Goal: Information Seeking & Learning: Learn about a topic

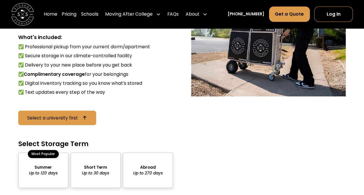
scroll to position [497, 0]
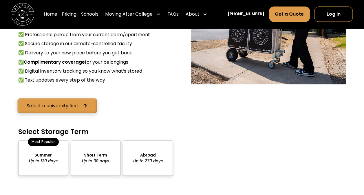
click at [81, 107] on link "Select a university first" at bounding box center [56, 105] width 79 height 15
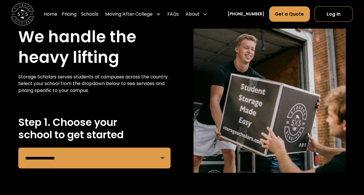
scroll to position [28, 0]
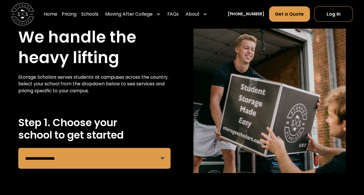
click at [162, 159] on select "**********" at bounding box center [94, 158] width 152 height 21
select select "**********"
click at [18, 148] on select "**********" at bounding box center [94, 158] width 152 height 21
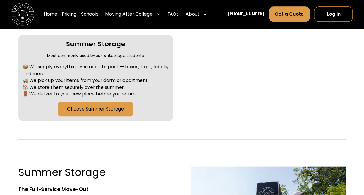
scroll to position [260, 0]
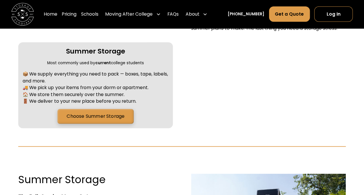
click at [111, 115] on link "Choose Summer Storage" at bounding box center [95, 116] width 76 height 15
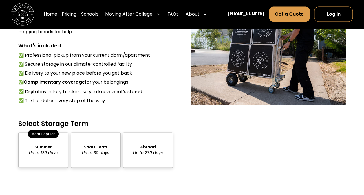
scroll to position [465, 0]
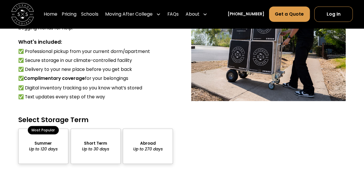
click at [48, 148] on div "package-pricing" at bounding box center [43, 145] width 50 height 35
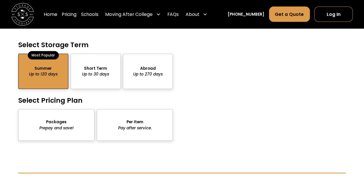
scroll to position [552, 0]
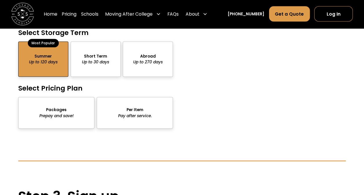
click at [119, 120] on div "package-pricing" at bounding box center [135, 113] width 76 height 32
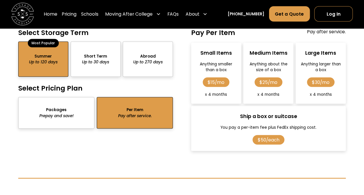
click at [45, 118] on div "package-pricing" at bounding box center [56, 113] width 76 height 32
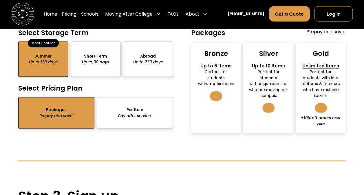
click at [267, 104] on div "-" at bounding box center [268, 108] width 12 height 10
click at [266, 72] on div "Perfect for students with larger rooms or who are moving off campus." at bounding box center [268, 84] width 40 height 30
drag, startPoint x: 266, startPoint y: 77, endPoint x: 267, endPoint y: 84, distance: 7.9
click at [266, 81] on strong "larger" at bounding box center [263, 83] width 13 height 5
click at [267, 106] on div "-" at bounding box center [268, 108] width 12 height 10
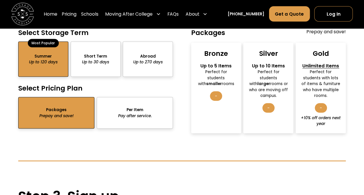
click at [262, 60] on div "Silver Up to 10 Items Perfect for students with larger rooms or who are moving …" at bounding box center [268, 88] width 50 height 91
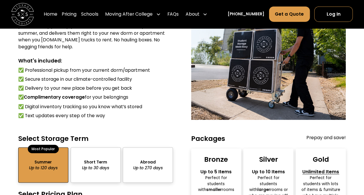
scroll to position [436, 0]
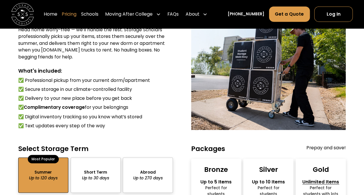
click at [76, 16] on link "Pricing" at bounding box center [69, 14] width 15 height 16
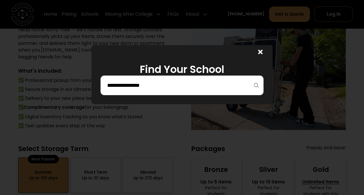
click at [135, 92] on div at bounding box center [181, 86] width 163 height 20
click at [135, 86] on input "search" at bounding box center [181, 85] width 150 height 10
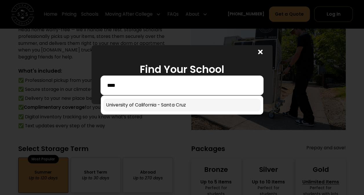
type input "****"
click at [141, 103] on link at bounding box center [181, 105] width 157 height 13
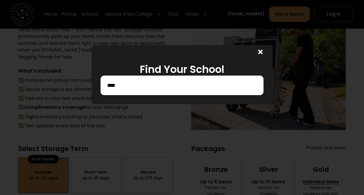
click at [262, 51] on icon at bounding box center [260, 51] width 5 height 5
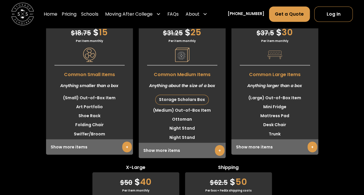
scroll to position [1477, 0]
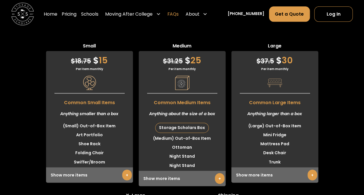
click at [178, 14] on link "FAQs" at bounding box center [172, 14] width 11 height 16
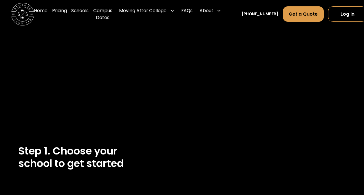
select select "**********"
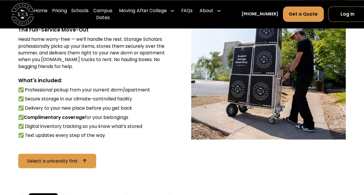
scroll to position [436, 0]
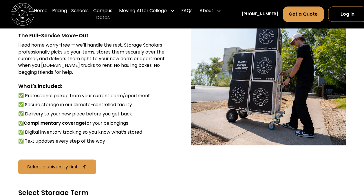
scroll to position [260, 0]
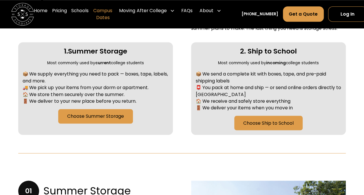
click at [107, 15] on link "Campus Dates" at bounding box center [102, 14] width 19 height 23
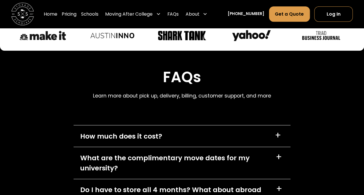
scroll to position [2469, 0]
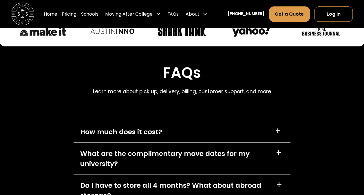
click at [279, 127] on div "+" at bounding box center [278, 131] width 6 height 9
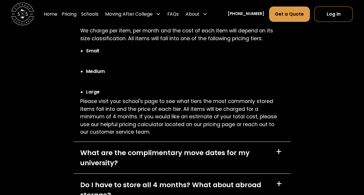
scroll to position [2585, 0]
click at [216, 147] on div "What are the complimentary move dates for my university?" at bounding box center [174, 157] width 188 height 20
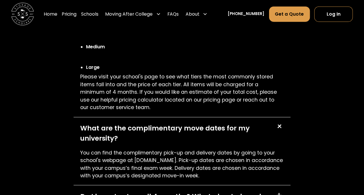
scroll to position [2643, 0]
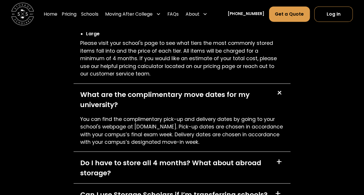
click at [157, 157] on div "Do I have to store all 4 months? What about abroad storage?" at bounding box center [174, 167] width 189 height 20
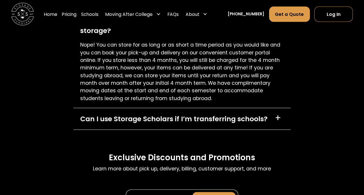
scroll to position [2817, 0]
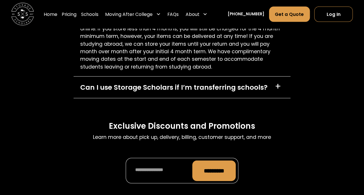
click at [183, 82] on div "Can I use Storage Scholars if I’m transferring schools?" at bounding box center [173, 87] width 187 height 10
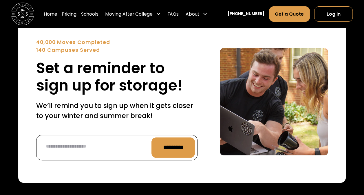
scroll to position [2238, 0]
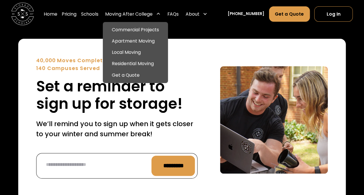
click at [151, 12] on div "Moving After College" at bounding box center [128, 14] width 47 height 7
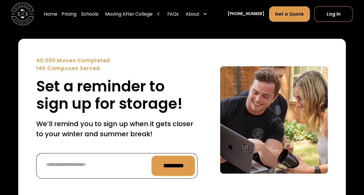
click at [109, 14] on div "Home Pricing Schools Moving After College Commercial Projects Apartment Moving …" at bounding box center [127, 14] width 166 height 16
drag, startPoint x: 109, startPoint y: 14, endPoint x: 105, endPoint y: 15, distance: 3.5
click at [98, 15] on link "Schools" at bounding box center [89, 14] width 17 height 16
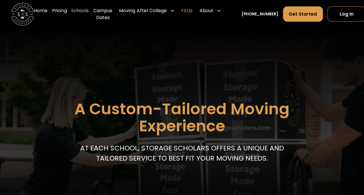
click at [185, 11] on link "FAQs" at bounding box center [186, 14] width 11 height 23
